Goal: Transaction & Acquisition: Purchase product/service

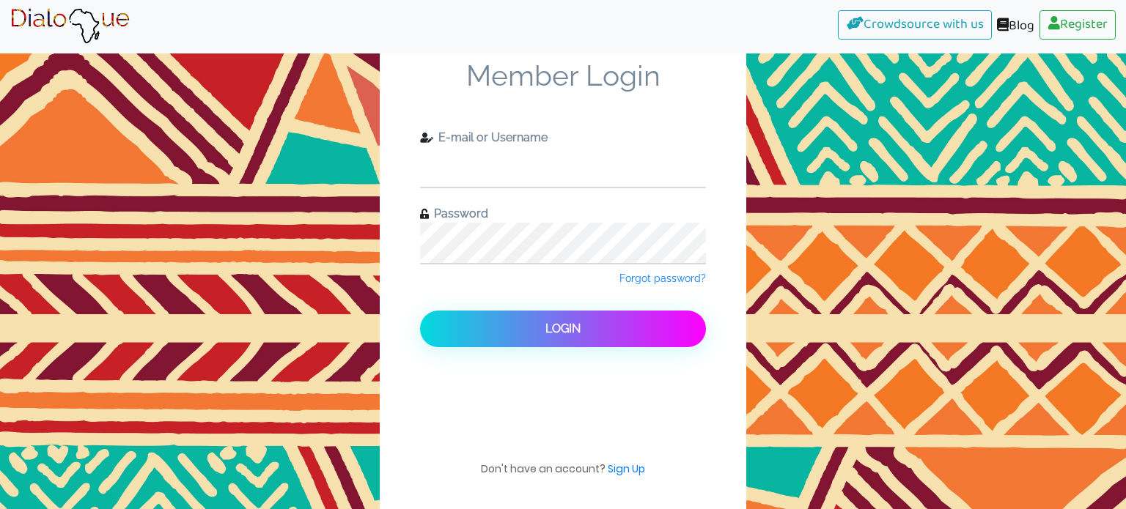
click at [584, 162] on input "text" at bounding box center [563, 167] width 286 height 40
type input "sonnzi@yahoo.co.uk"
click at [651, 165] on input "sonnzi@yahoo.co.uk" at bounding box center [563, 167] width 286 height 40
click at [631, 181] on input "sonnzi@yahoo.co.uk" at bounding box center [563, 167] width 286 height 40
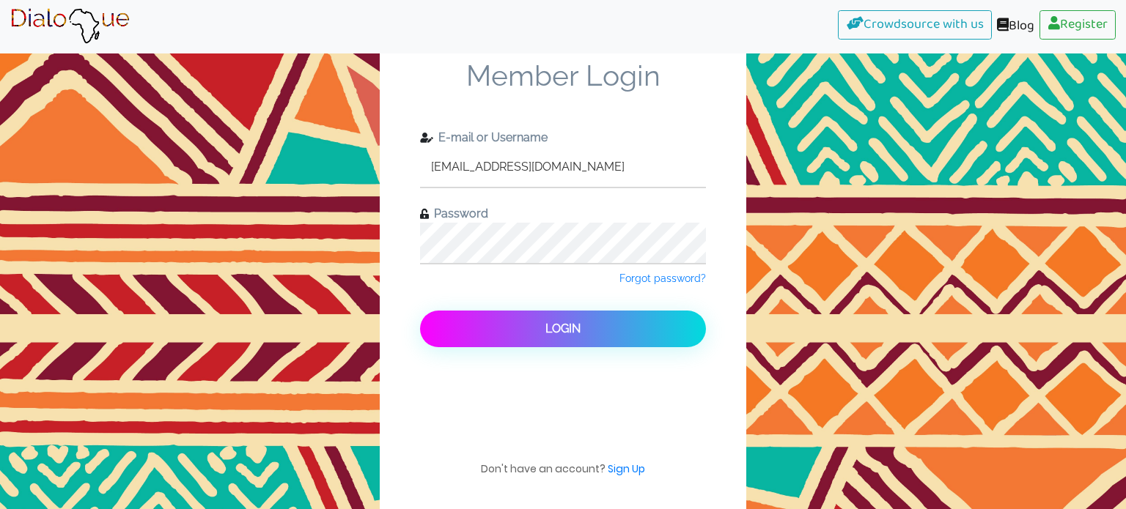
click at [557, 329] on span "Login" at bounding box center [562, 329] width 35 height 14
click at [555, 328] on span "Login" at bounding box center [562, 329] width 35 height 14
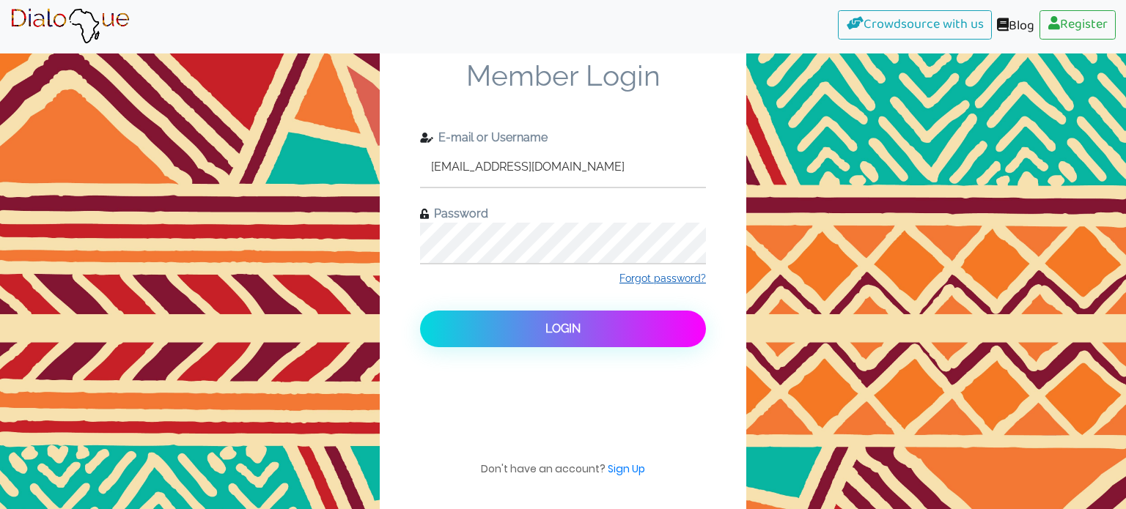
click at [664, 280] on span "Forgot password?" at bounding box center [662, 279] width 86 height 12
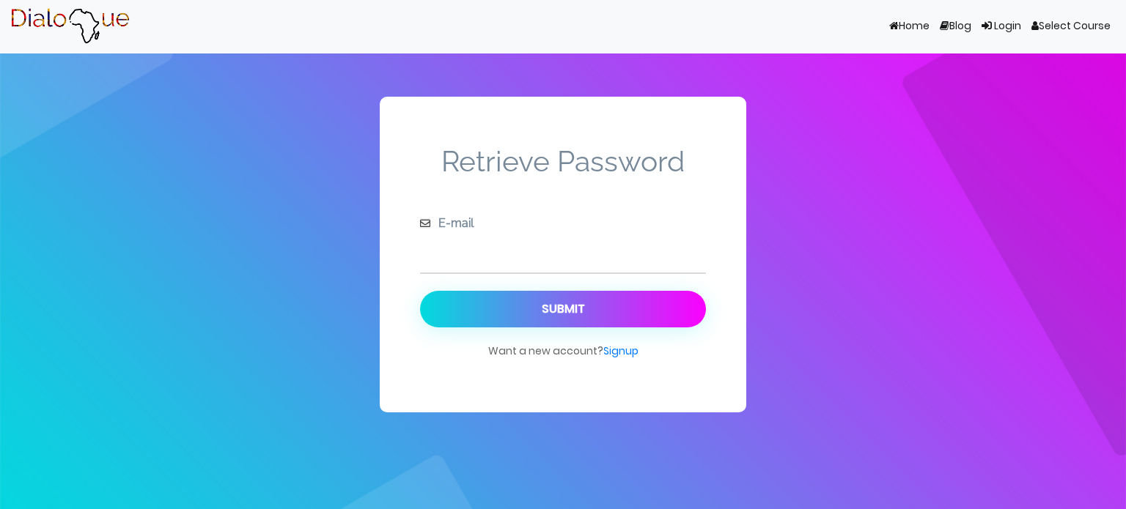
click at [578, 270] on input "text" at bounding box center [563, 252] width 286 height 40
type input "sonnzi@yahoo."
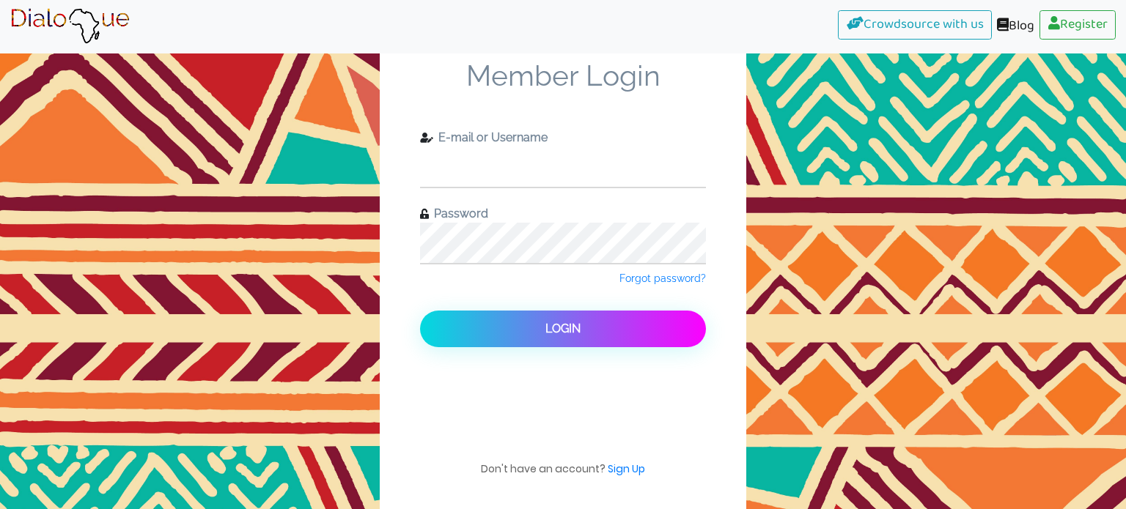
click at [477, 163] on input "text" at bounding box center [563, 167] width 286 height 40
type input "sonnzi@yahoo.co.uk"
click at [546, 166] on input "sonnzi@yahoo.co.uk" at bounding box center [563, 167] width 286 height 40
click at [602, 125] on span "Member Login" at bounding box center [563, 94] width 286 height 70
click at [608, 180] on input "sonnzi@yahoo.co.uk" at bounding box center [563, 167] width 286 height 40
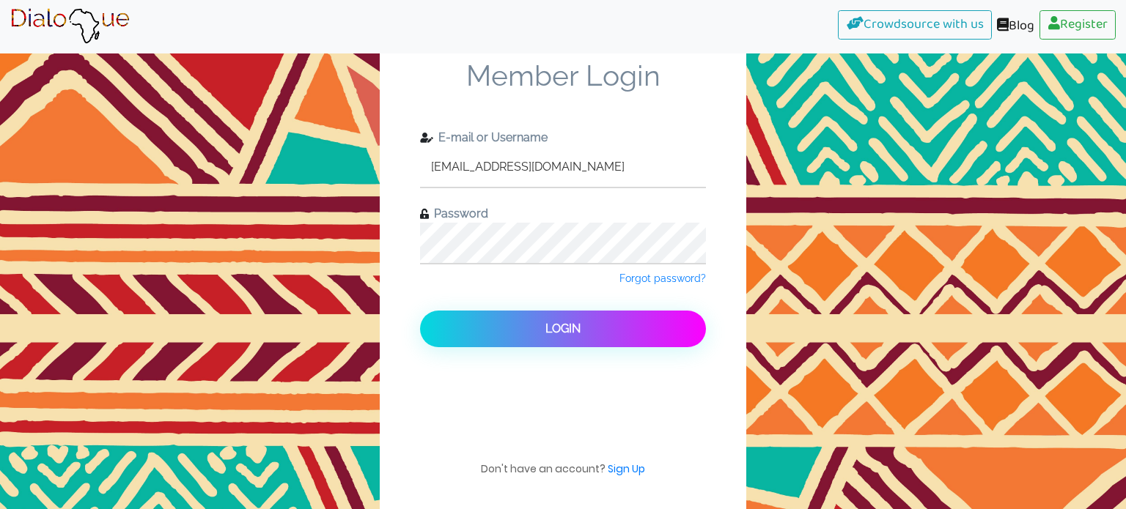
click at [611, 180] on input "sonnzi@yahoo.co.uk" at bounding box center [563, 167] width 286 height 40
drag, startPoint x: 540, startPoint y: 168, endPoint x: 426, endPoint y: 159, distance: 114.0
click at [426, 159] on input "sonnzi@yahoo.co.uk" at bounding box center [563, 167] width 286 height 40
click at [680, 278] on span "Forgot password?" at bounding box center [662, 279] width 86 height 12
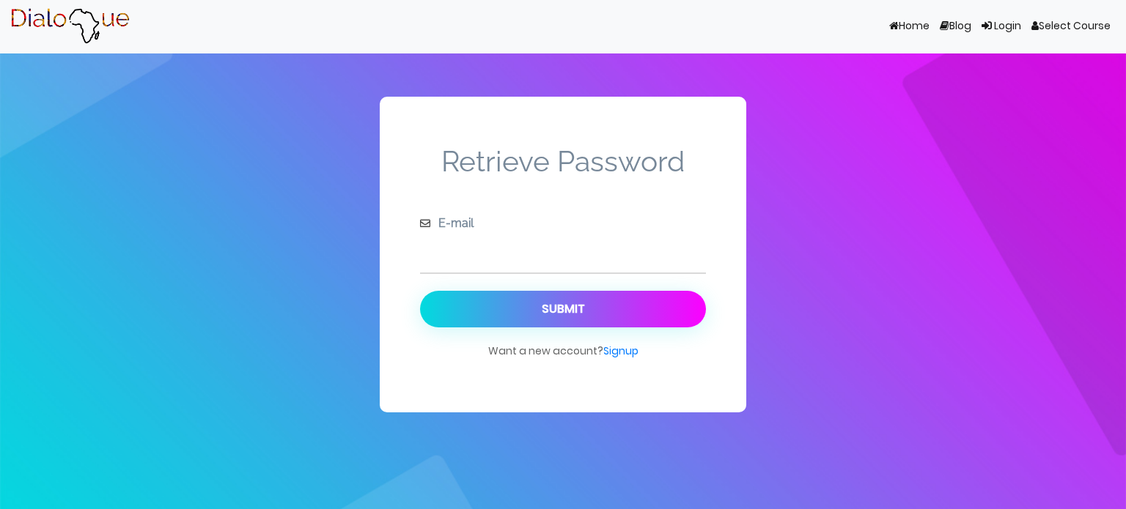
click at [653, 266] on input "text" at bounding box center [563, 252] width 286 height 40
paste input "sonnzi@yahoo.co.uk"
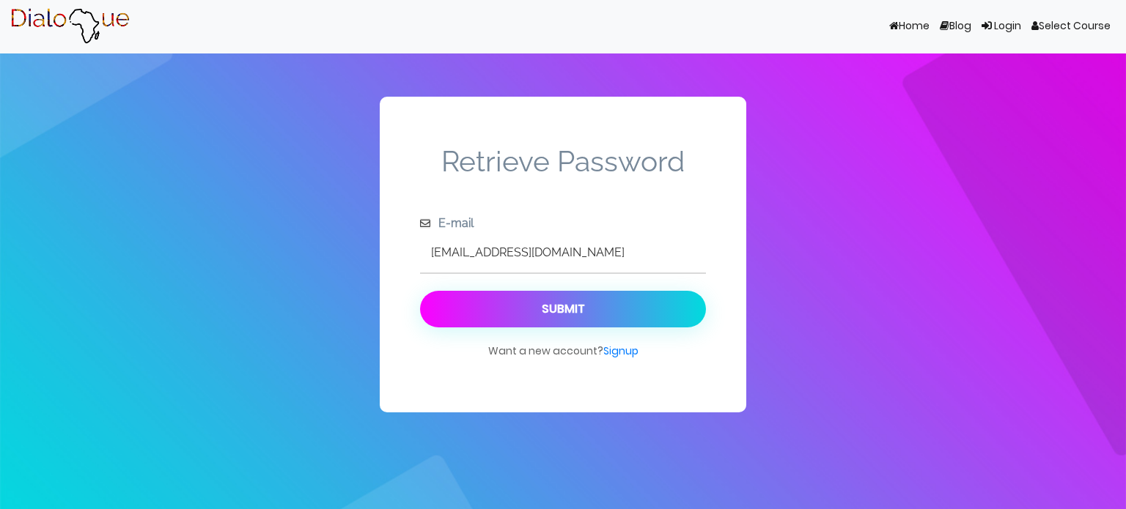
type input "sonnzi@yahoo.co.uk"
click at [625, 302] on button "Submit" at bounding box center [563, 309] width 286 height 37
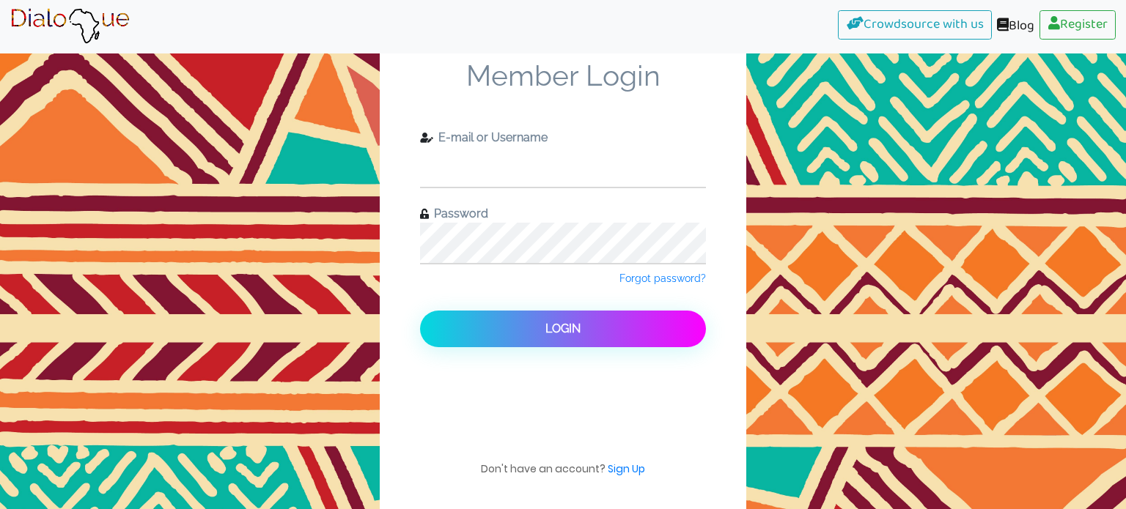
click at [549, 147] on input "text" at bounding box center [563, 167] width 286 height 40
click at [519, 177] on input "text" at bounding box center [563, 167] width 286 height 40
type input "sonnzi@yahoo.co.uk"
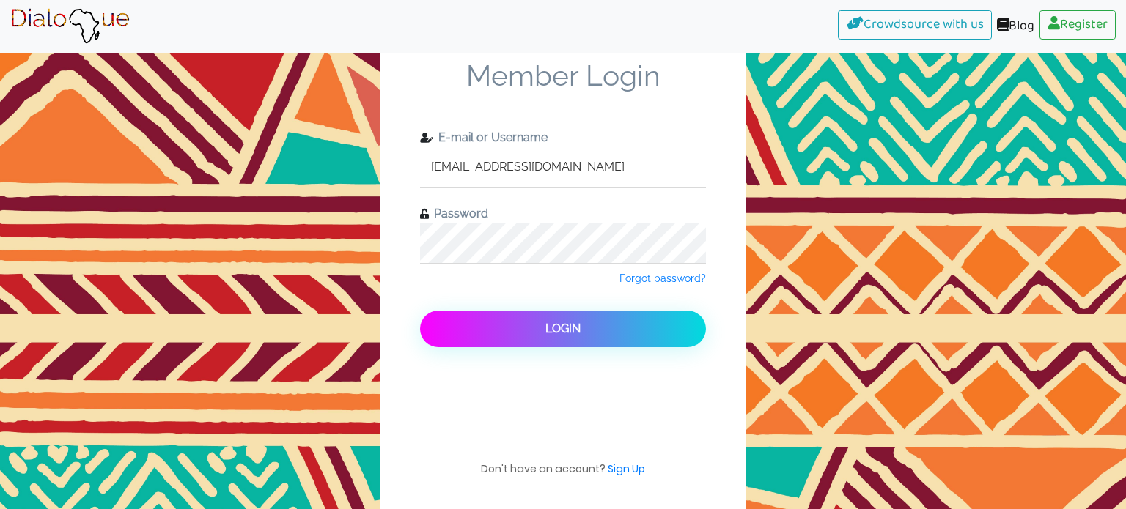
click at [586, 326] on button "Login" at bounding box center [563, 329] width 286 height 37
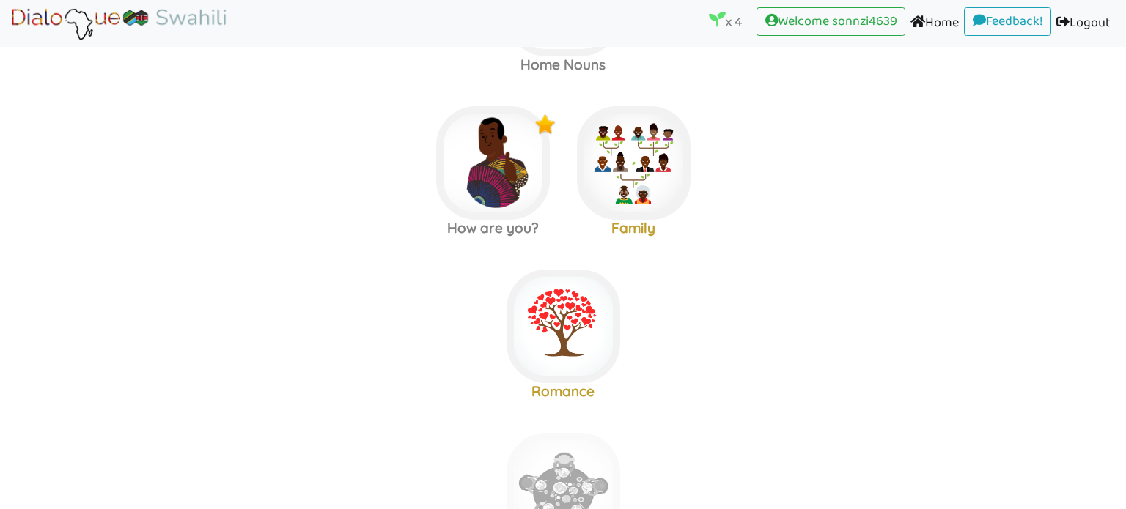
scroll to position [139, 0]
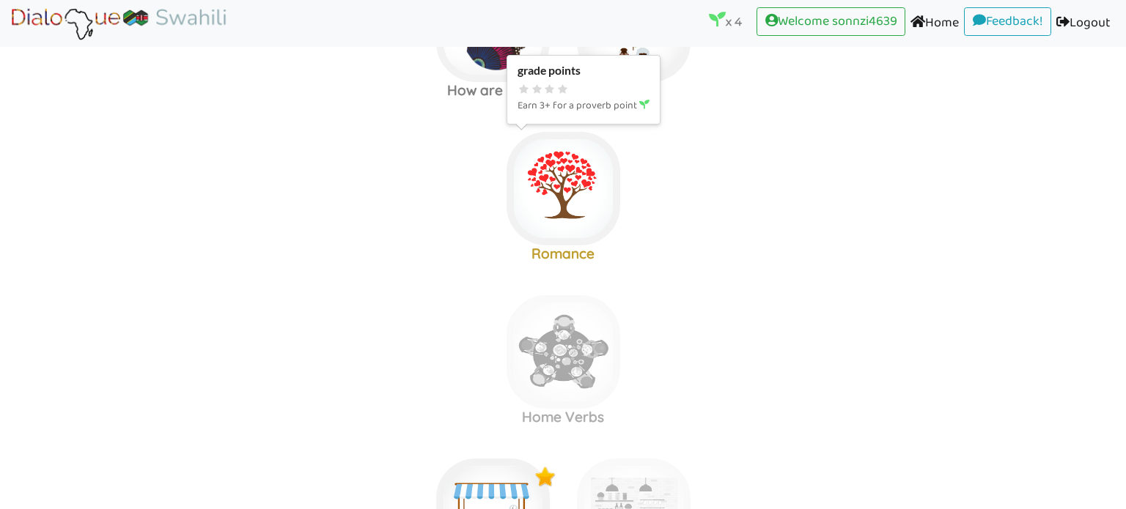
scroll to position [284, 0]
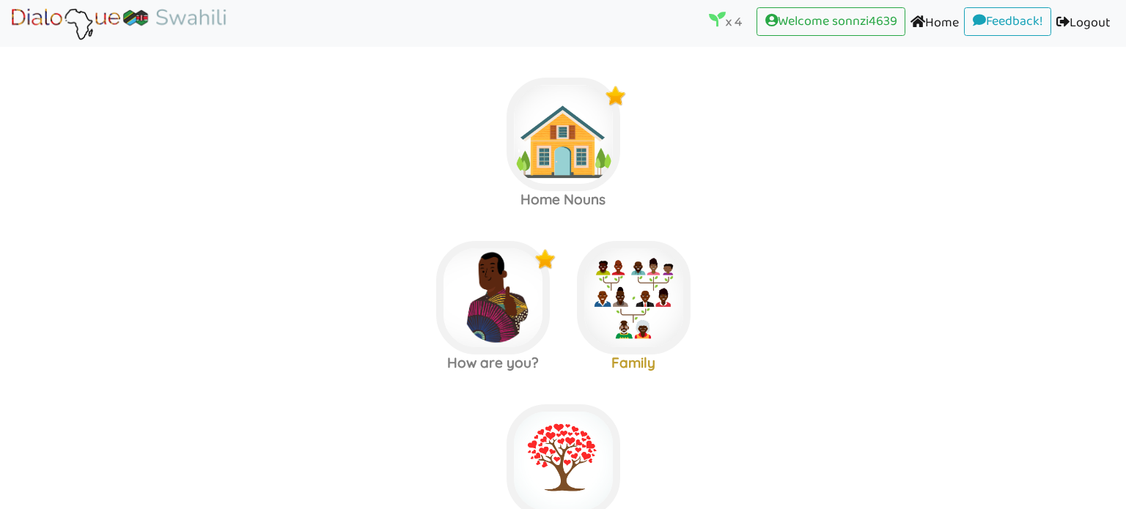
click at [940, 25] on link "Home (current)" at bounding box center [934, 23] width 59 height 33
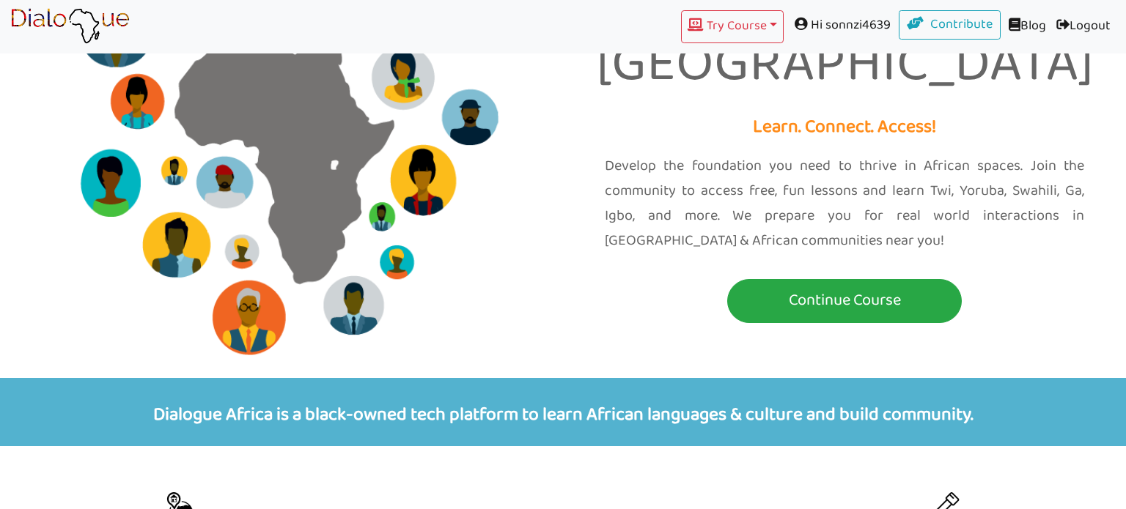
scroll to position [157, 0]
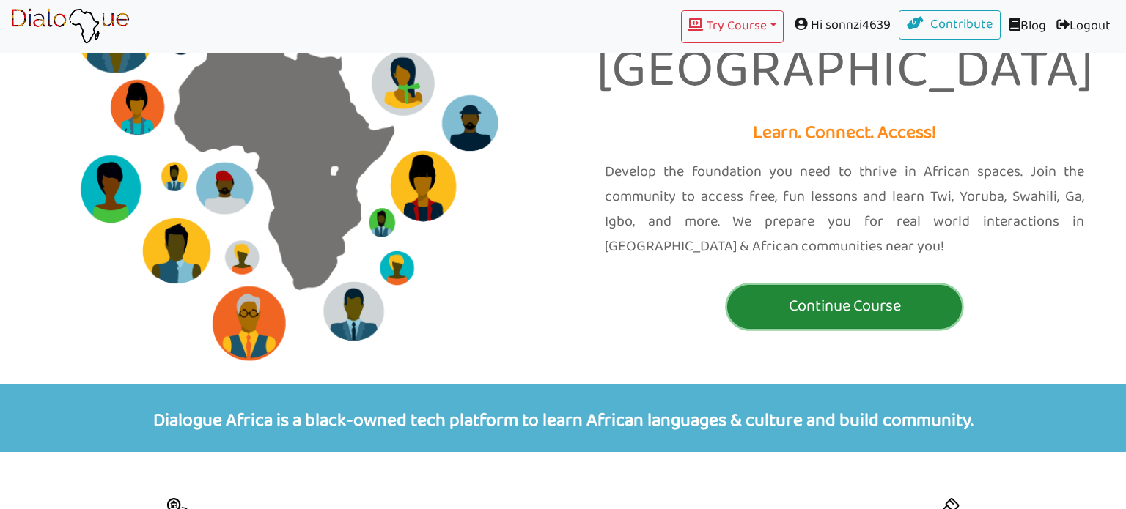
click at [886, 293] on p "Continue Course" at bounding box center [844, 306] width 227 height 27
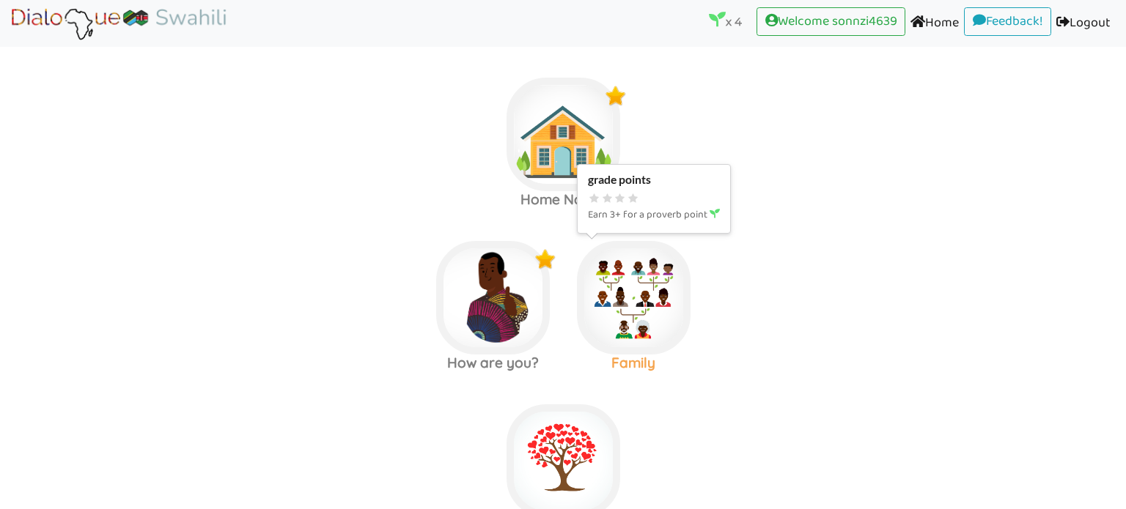
click at [630, 353] on img at bounding box center [634, 298] width 114 height 114
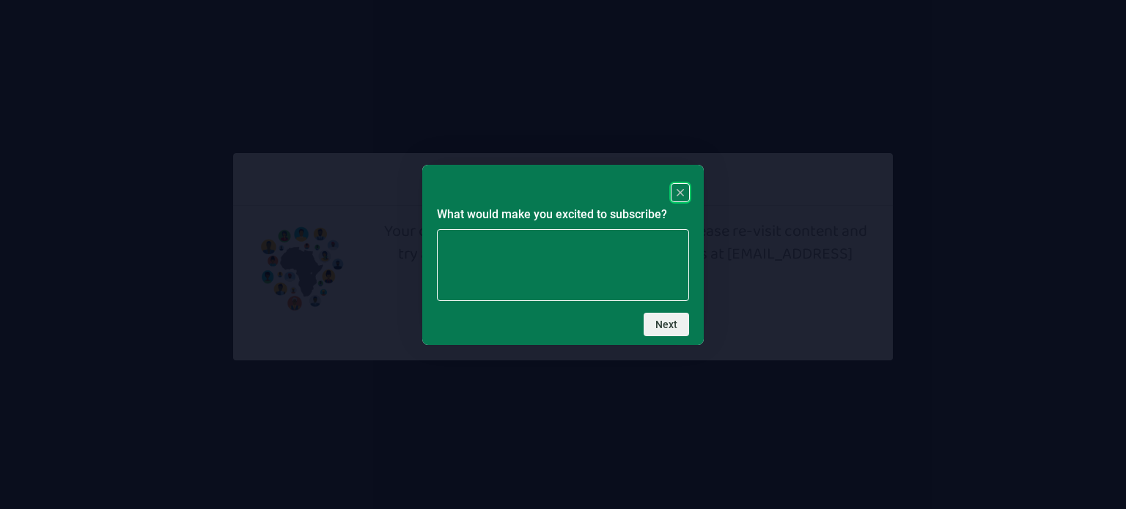
click at [682, 191] on icon "Close" at bounding box center [680, 192] width 7 height 7
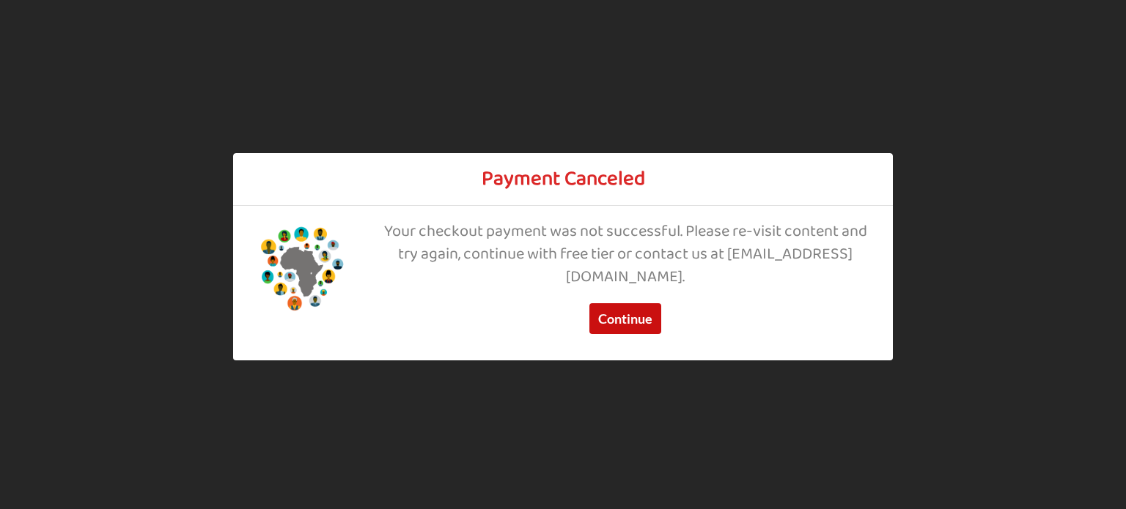
click at [622, 323] on button "Continue" at bounding box center [625, 318] width 72 height 31
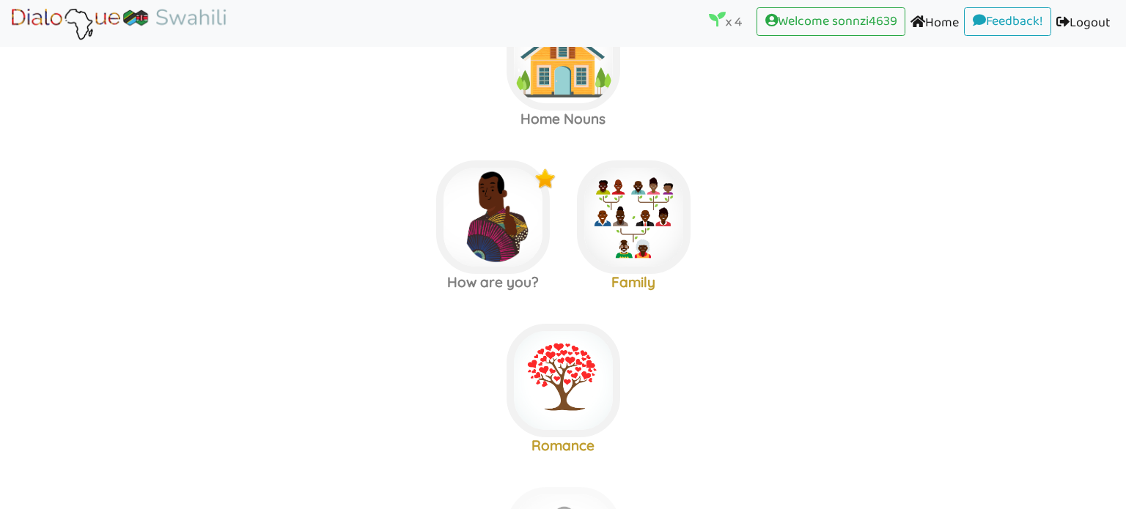
scroll to position [89, 0]
